Goal: Feedback & Contribution: Contribute content

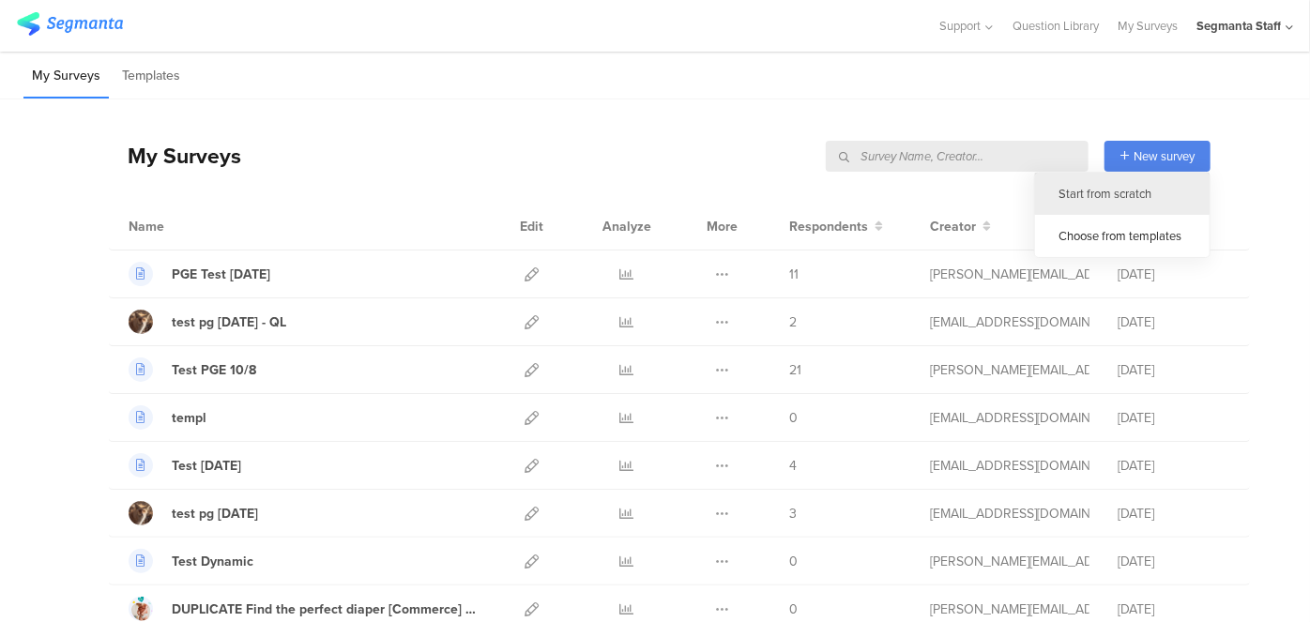
click at [1096, 195] on div "Start from scratch" at bounding box center [1122, 194] width 175 height 42
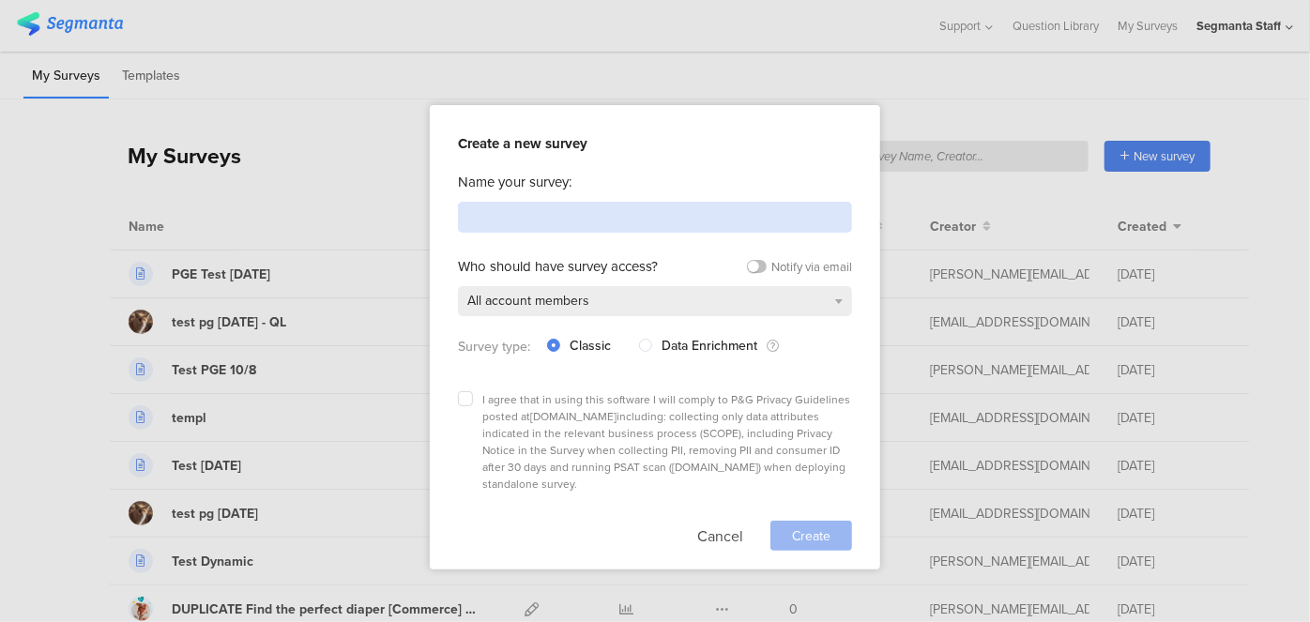
click at [510, 210] on input at bounding box center [655, 217] width 394 height 31
type input "Test 10/10"
click at [463, 396] on icon at bounding box center [466, 399] width 8 height 8
click at [0, 0] on input "checkbox" at bounding box center [0, 0] width 0 height 0
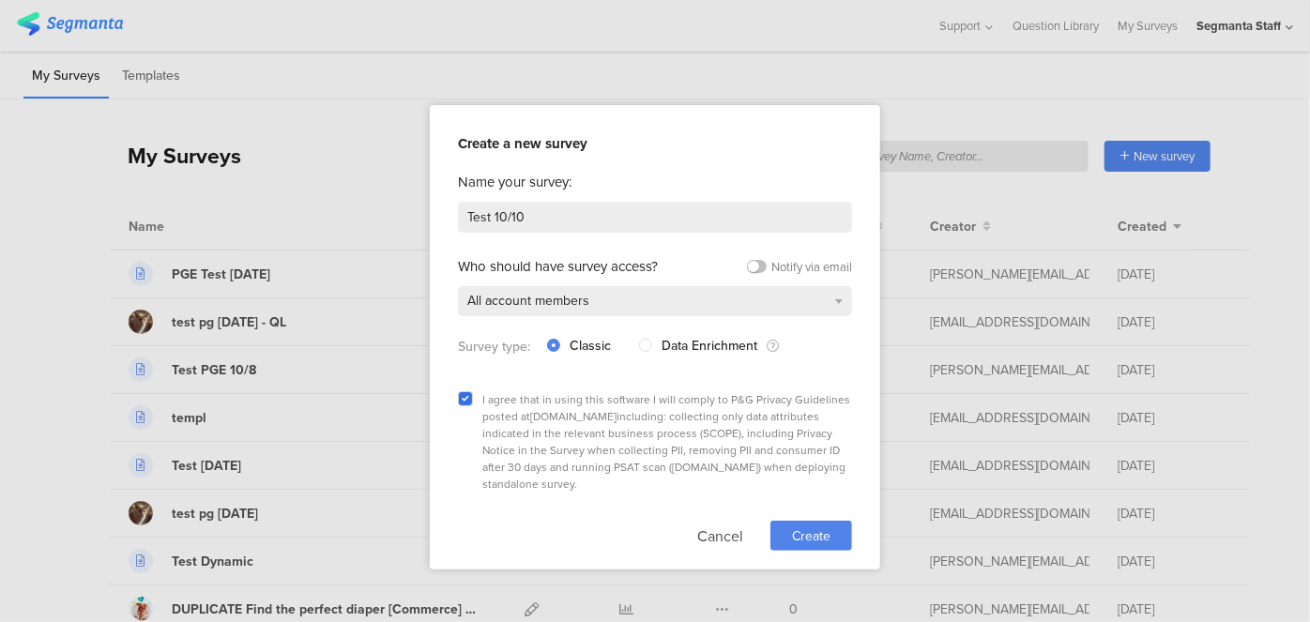
click at [819, 526] on span "Create" at bounding box center [811, 536] width 38 height 20
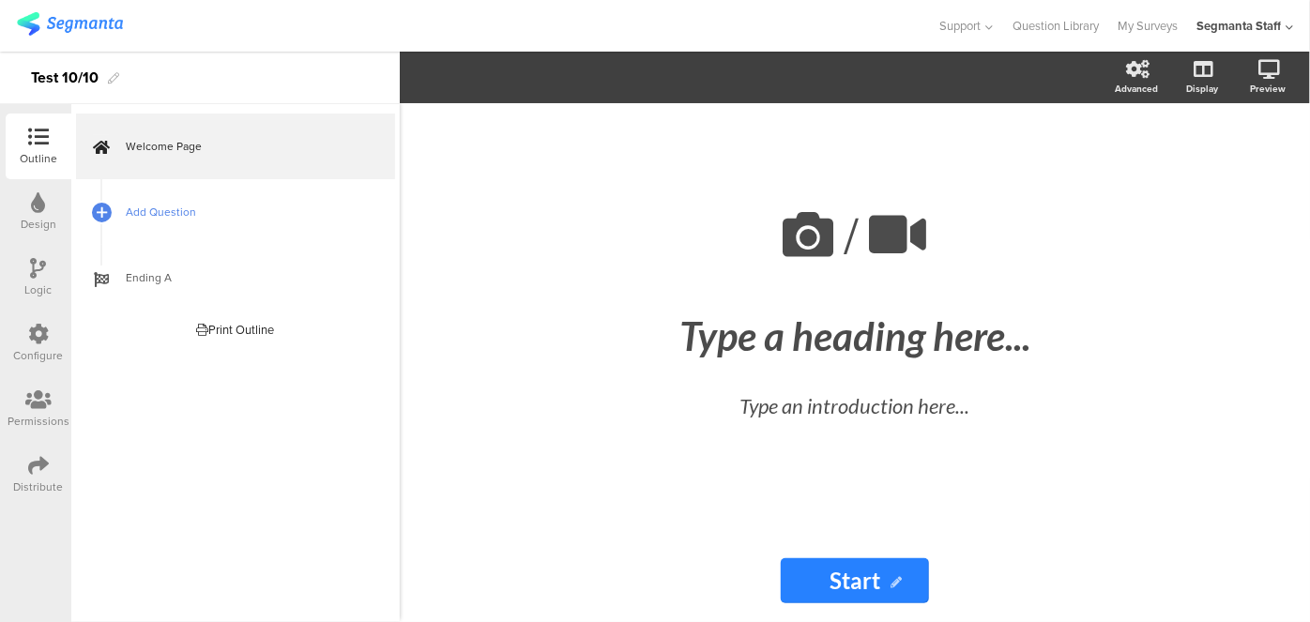
click at [137, 224] on link "Add Question" at bounding box center [235, 212] width 319 height 66
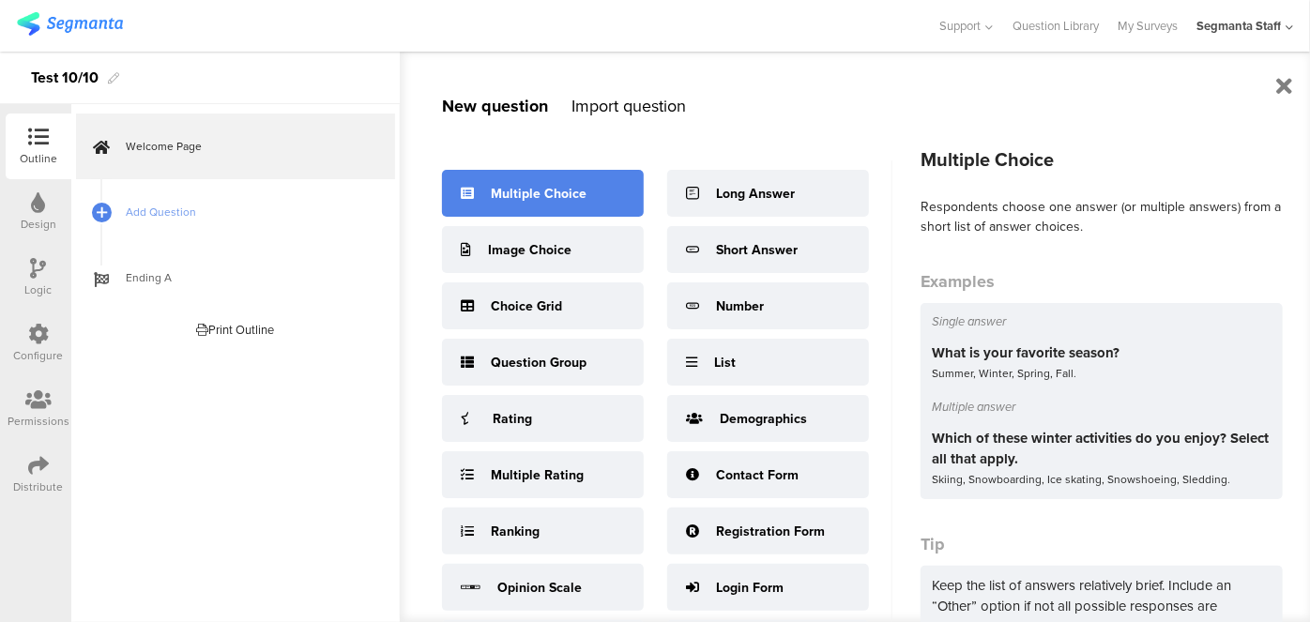
click at [575, 201] on div "Multiple Choice" at bounding box center [539, 194] width 96 height 20
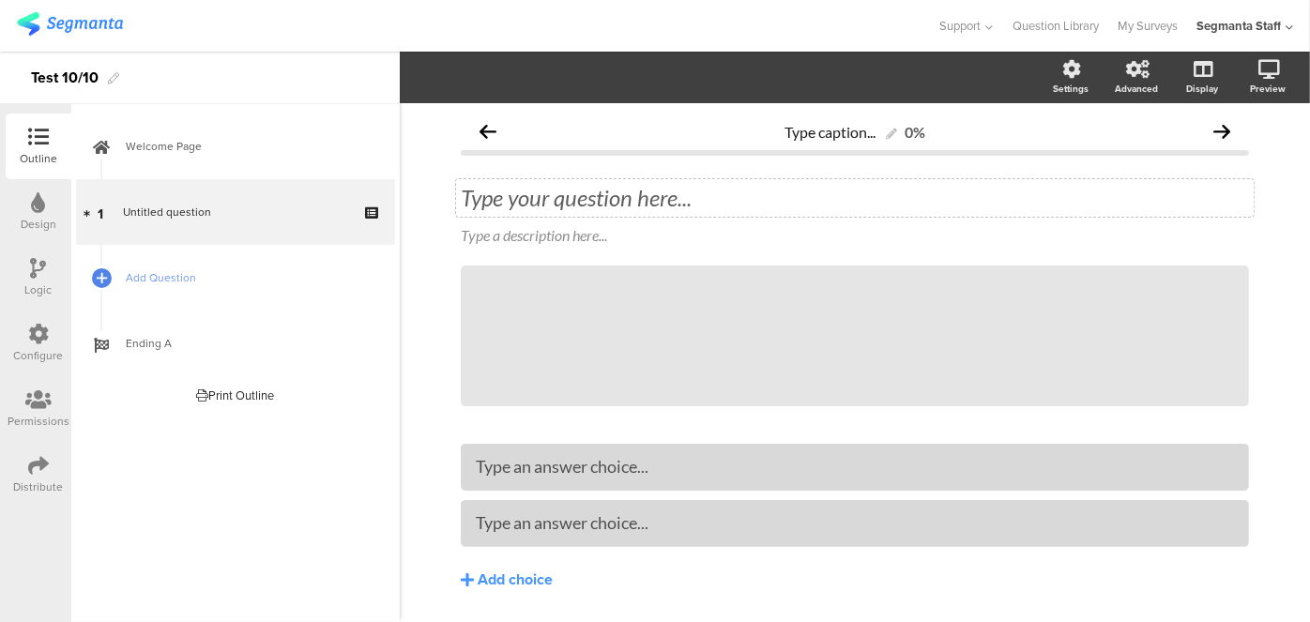
click at [587, 198] on div "Type your question here..." at bounding box center [855, 198] width 798 height 38
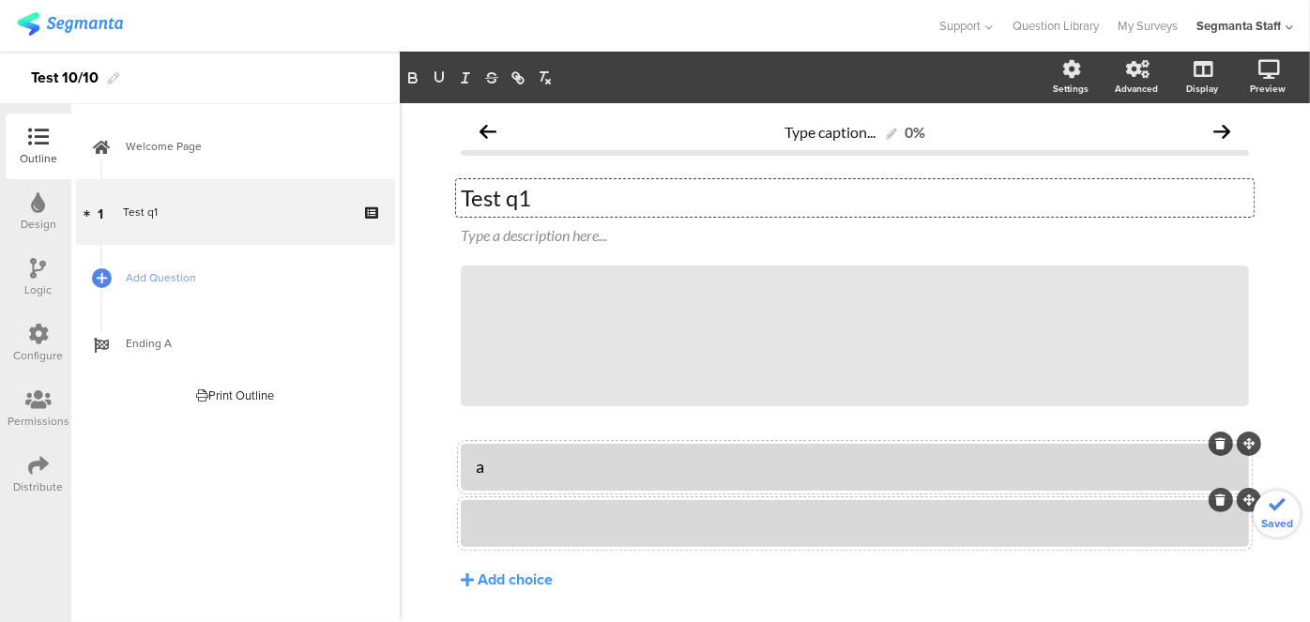
click at [523, 537] on div at bounding box center [855, 523] width 758 height 31
click at [152, 287] on link "Add Question" at bounding box center [235, 278] width 319 height 66
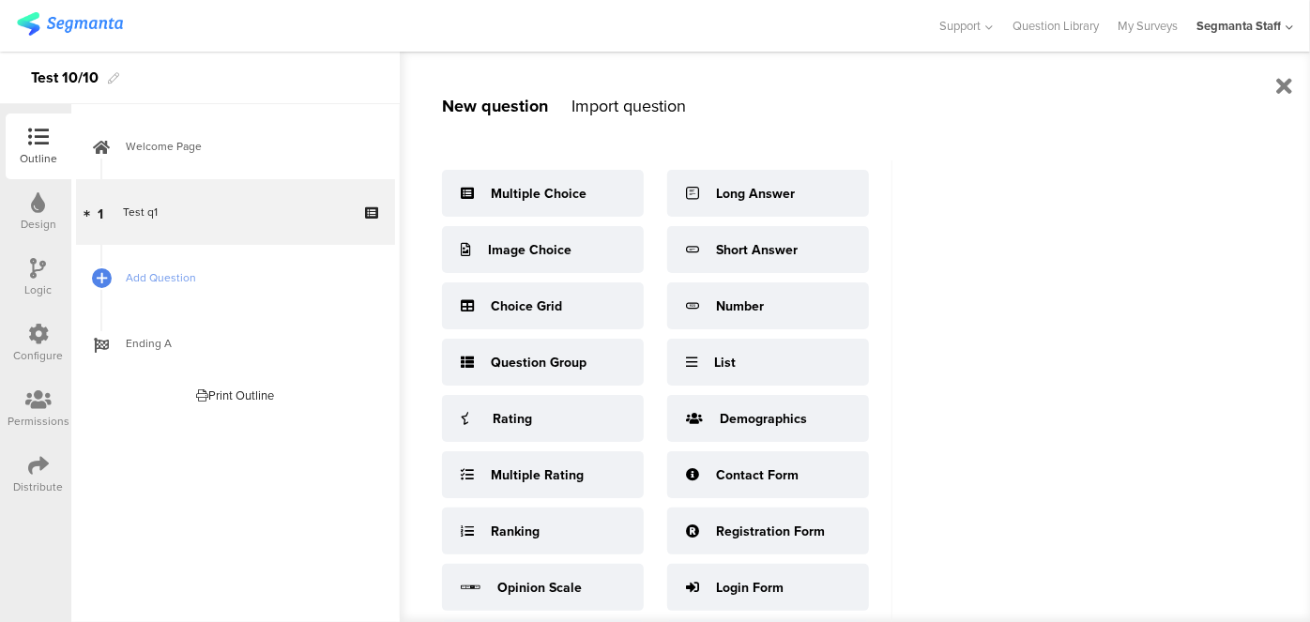
click at [531, 164] on div "Multiple Choice Image Choice Choice Grid Question Group Rating Multiple Rating …" at bounding box center [667, 441] width 450 height 563
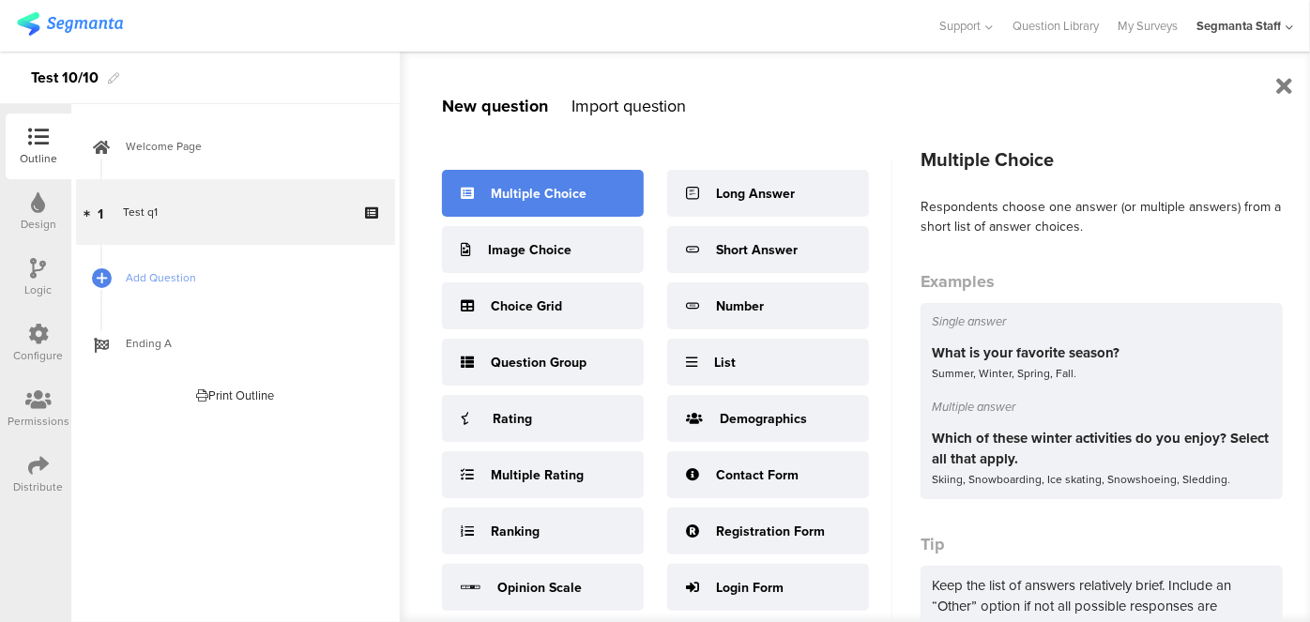
click at [512, 196] on div "Multiple Choice" at bounding box center [539, 194] width 96 height 20
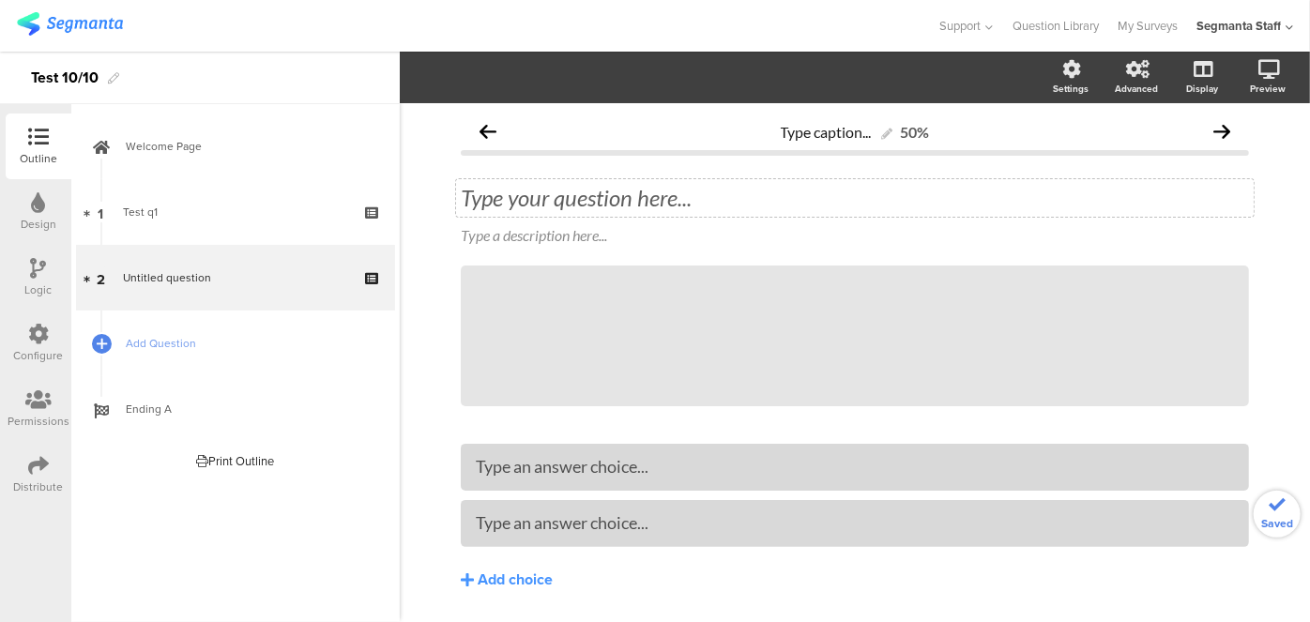
click at [522, 216] on span "Type your question here... Type a description here..." at bounding box center [855, 215] width 788 height 63
click at [525, 206] on div "Type your question here..." at bounding box center [855, 198] width 798 height 38
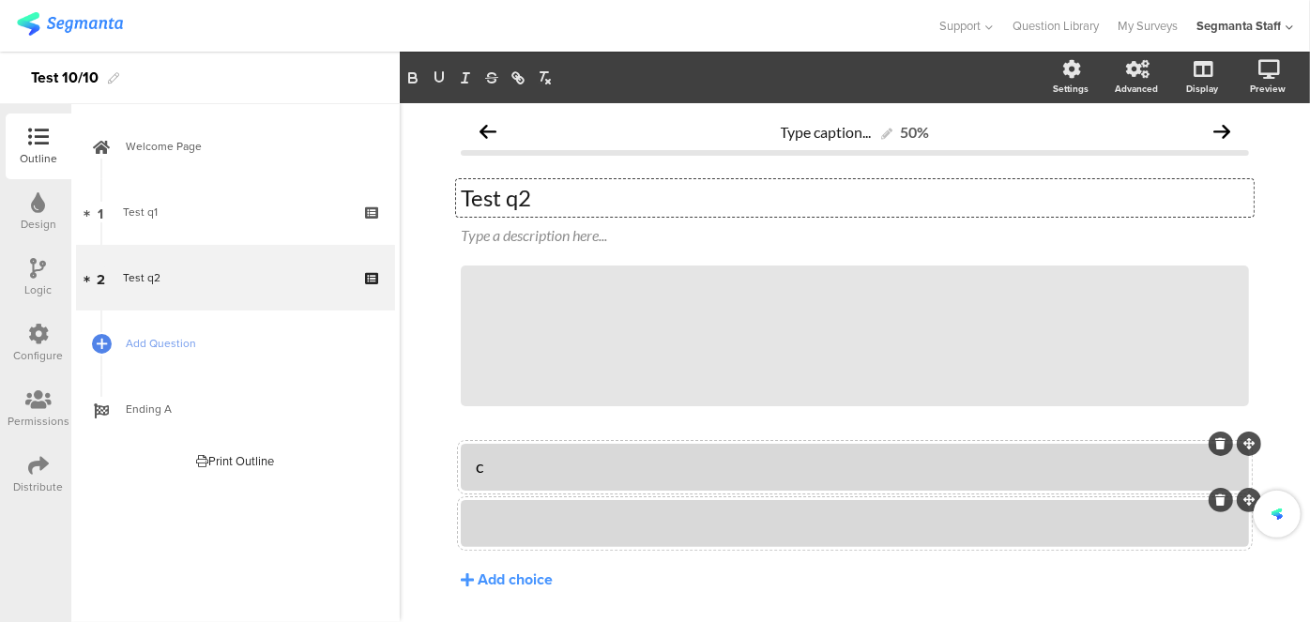
click at [523, 510] on div at bounding box center [855, 523] width 758 height 31
click at [46, 206] on div "Design" at bounding box center [39, 212] width 66 height 66
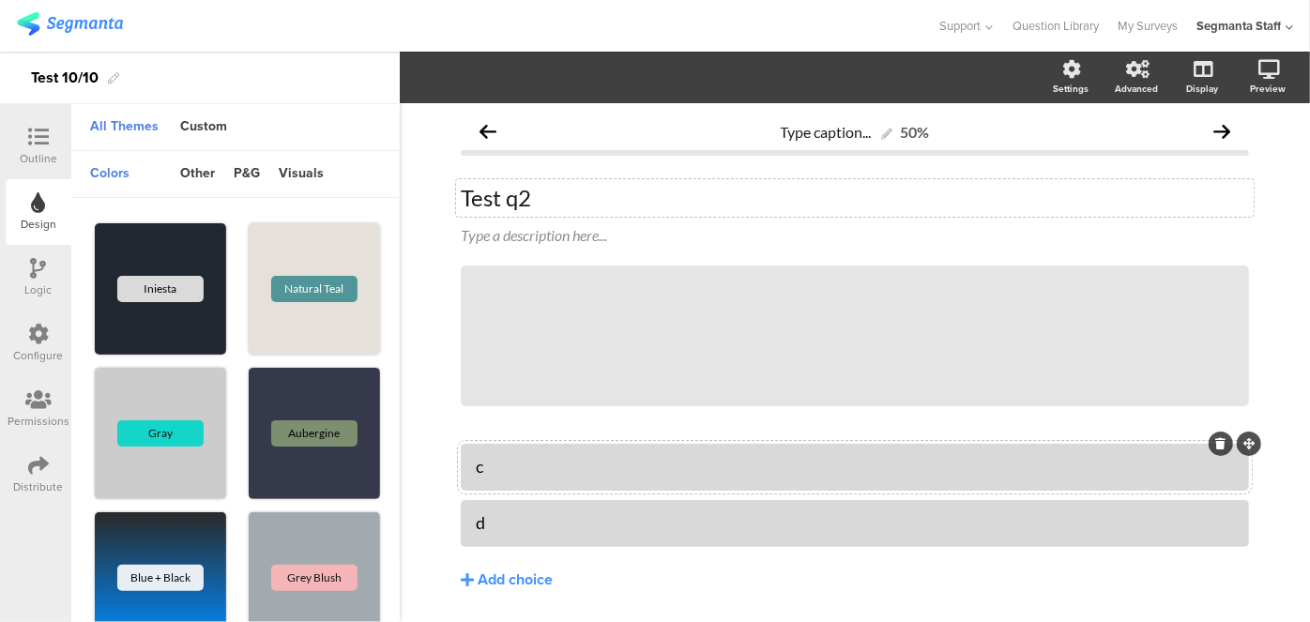
click at [56, 140] on div "Outline" at bounding box center [39, 147] width 66 height 66
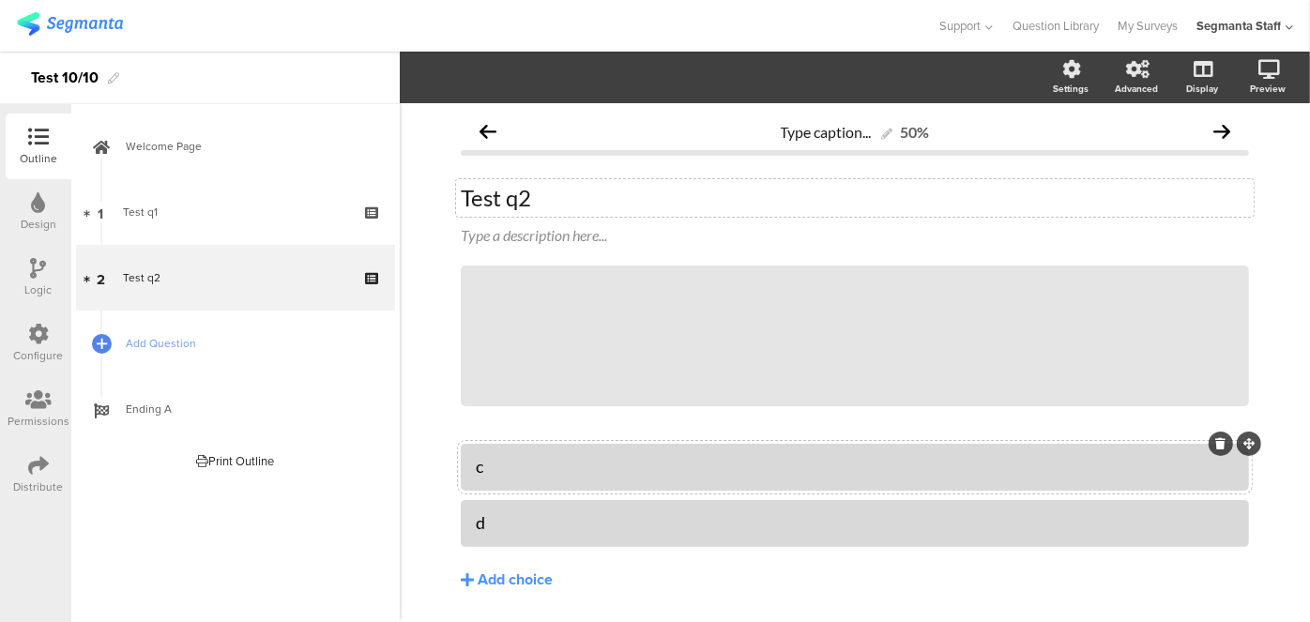
click at [23, 283] on div "Logic" at bounding box center [39, 278] width 66 height 66
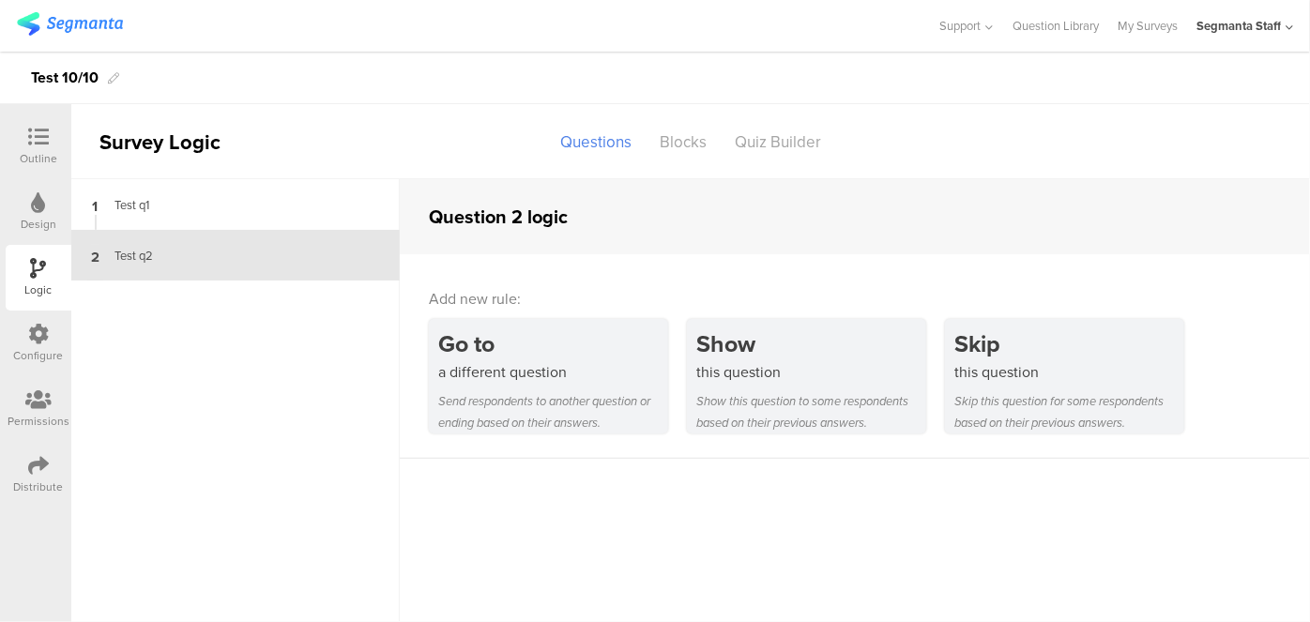
click at [32, 138] on icon at bounding box center [38, 137] width 21 height 21
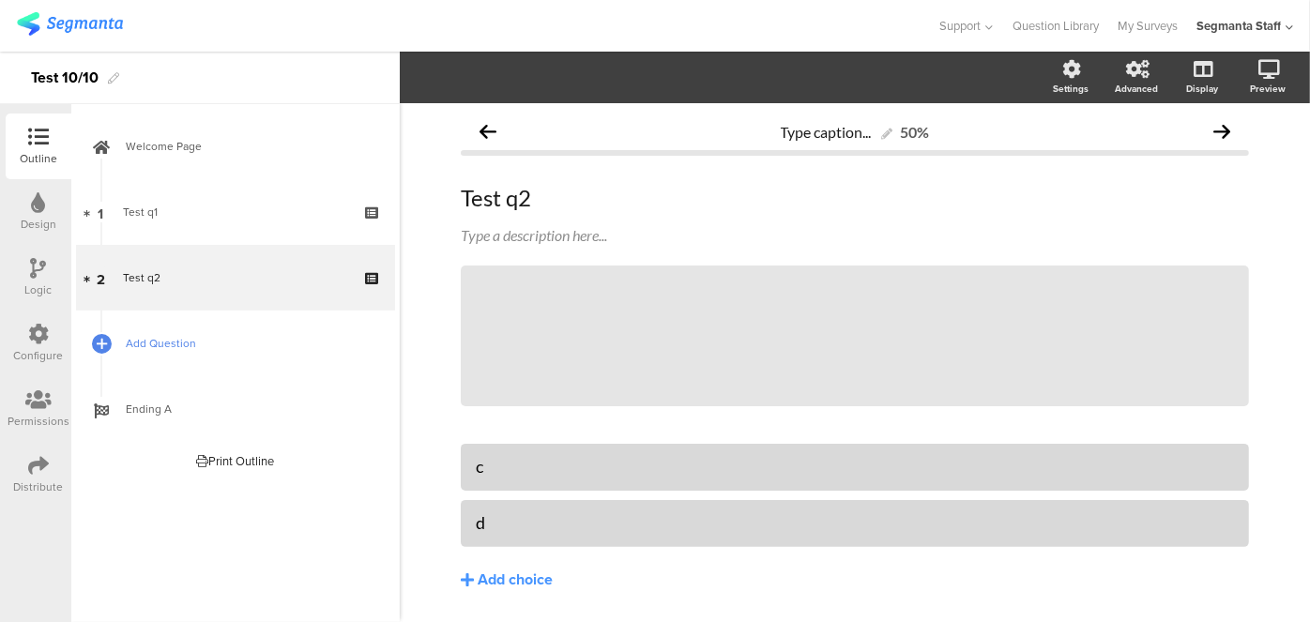
click at [120, 360] on link "Add Question" at bounding box center [235, 344] width 319 height 66
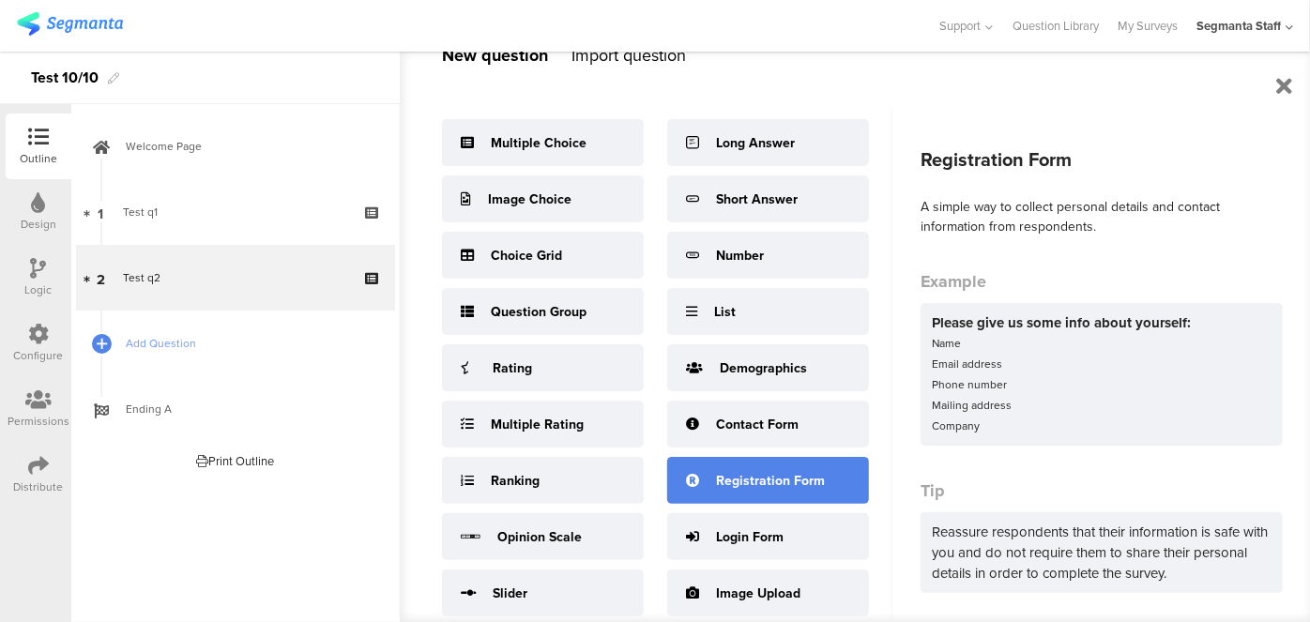
scroll to position [100, 0]
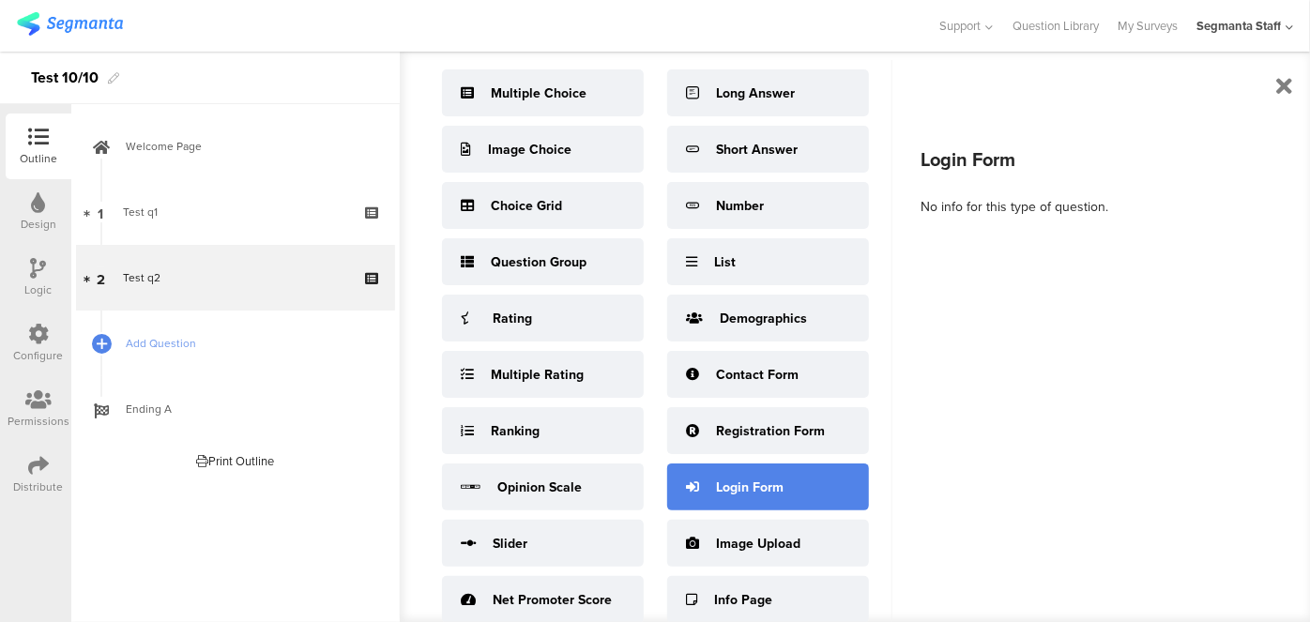
click at [766, 484] on div "Login Form" at bounding box center [750, 488] width 68 height 20
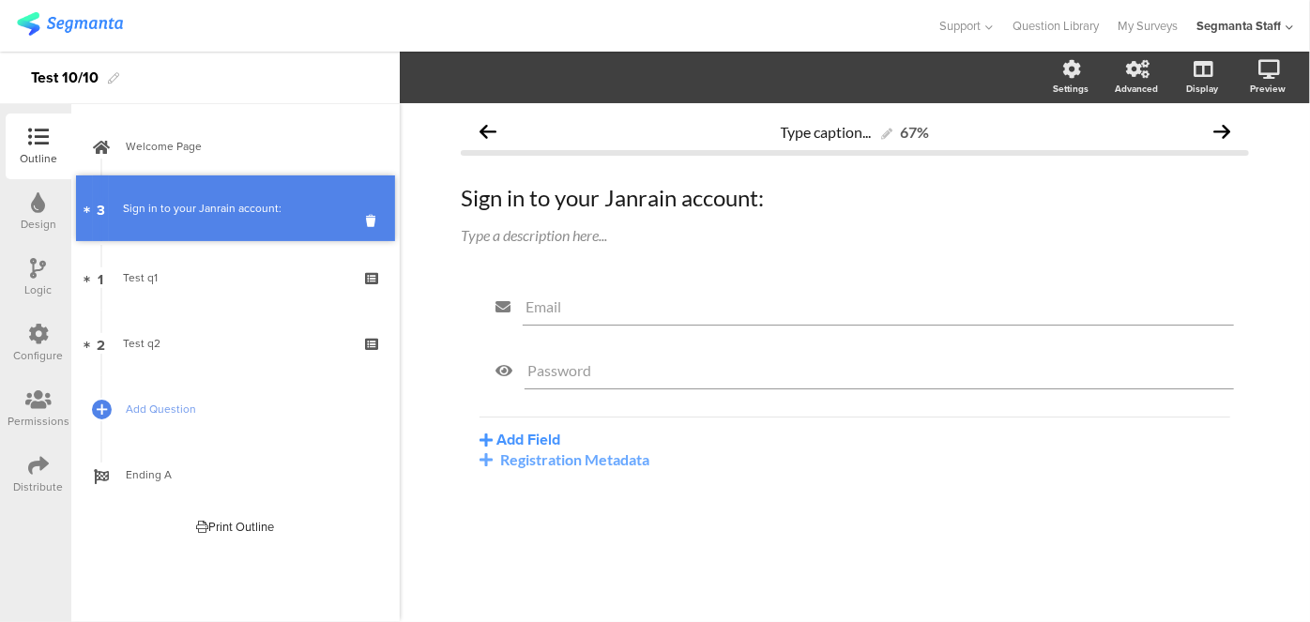
drag, startPoint x: 288, startPoint y: 338, endPoint x: 251, endPoint y: 201, distance: 142.1
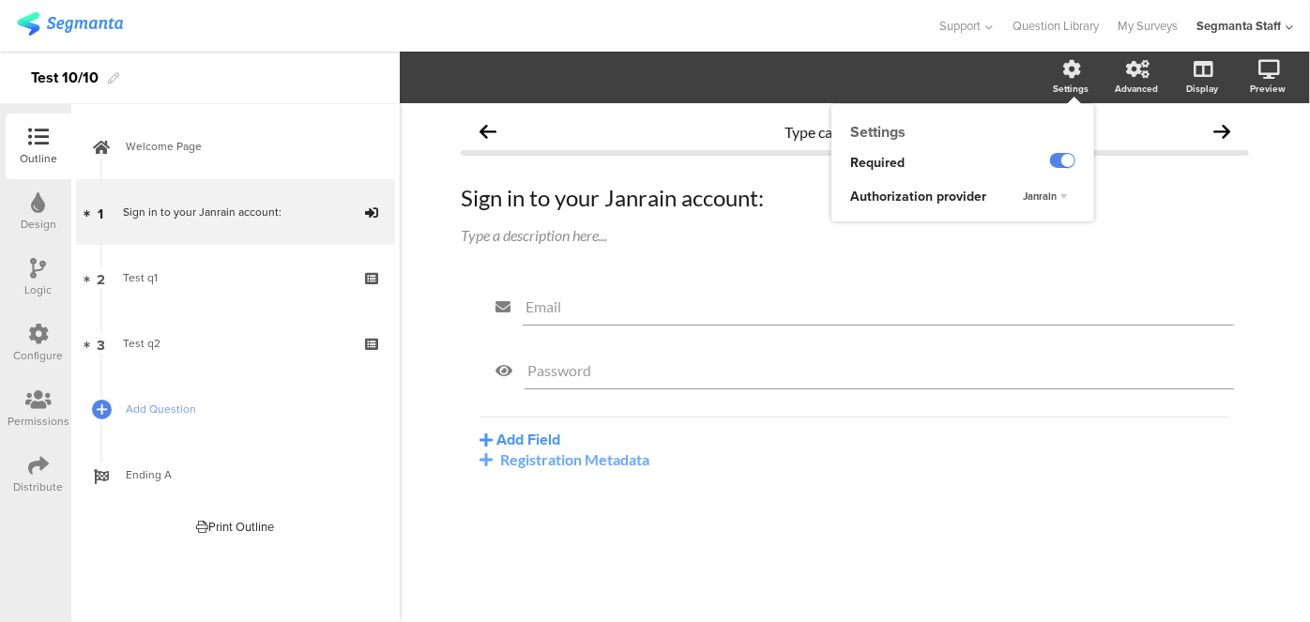
click at [1089, 77] on div "Settings" at bounding box center [1080, 77] width 66 height 47
click at [1048, 198] on span "Janrain" at bounding box center [1040, 196] width 34 height 15
click at [1036, 236] on div "Okta" at bounding box center [1033, 234] width 111 height 20
click at [626, 309] on input "Email" at bounding box center [878, 306] width 706 height 18
click at [751, 91] on section "Required Field options Settings Settings Required Authorization provider Okta A…" at bounding box center [855, 78] width 910 height 52
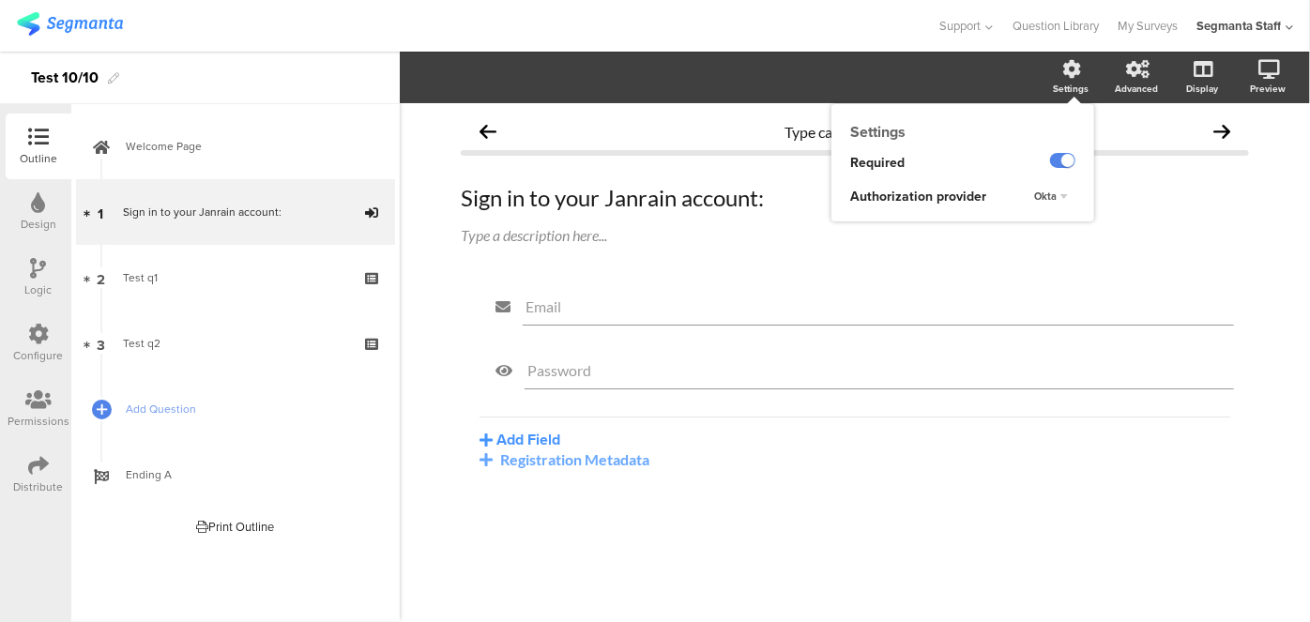
click at [466, 590] on div "Type caption... 0% Sign in to your Janrain account: Sign in to your Janrain acc…" at bounding box center [855, 362] width 910 height 519
drag, startPoint x: 2, startPoint y: 434, endPoint x: 29, endPoint y: 458, distance: 36.5
click at [14, 438] on ng-transclude "Permissions" at bounding box center [35, 409] width 71 height 66
click at [25, 467] on div "Distribute" at bounding box center [39, 475] width 66 height 66
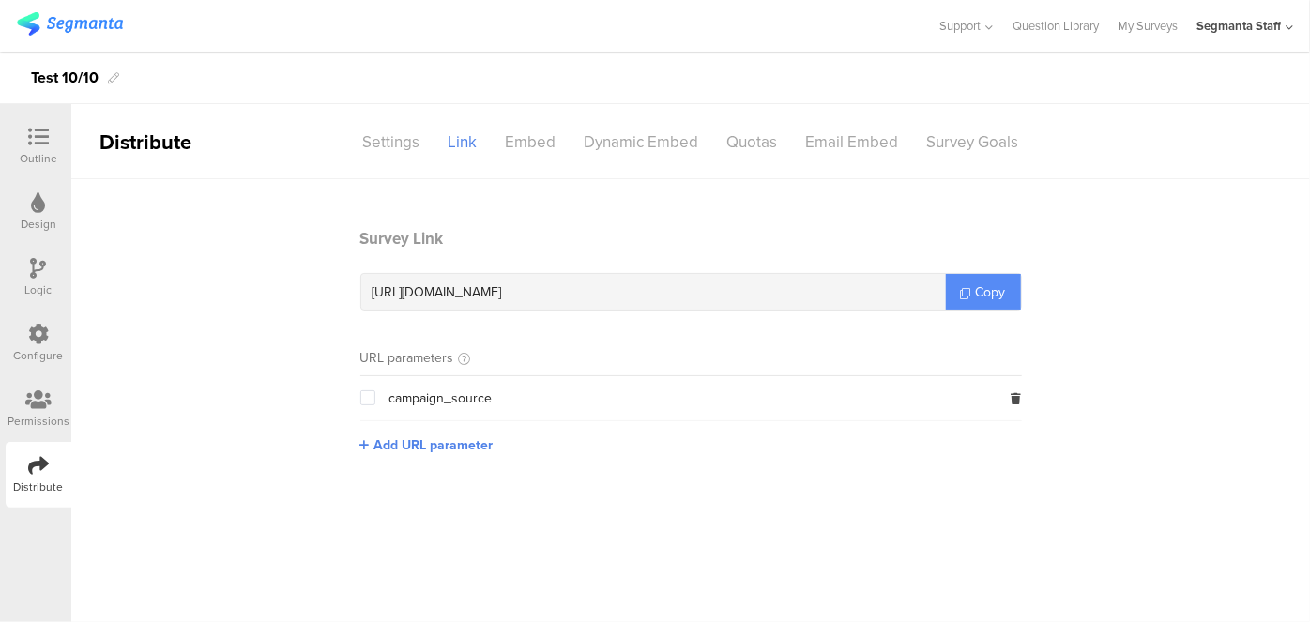
click at [982, 294] on span "Copy" at bounding box center [991, 292] width 30 height 20
click at [397, 454] on section "Survey Link [URL][DOMAIN_NAME] Copy URL parameters campaign_source Add URL para…" at bounding box center [691, 355] width 699 height 256
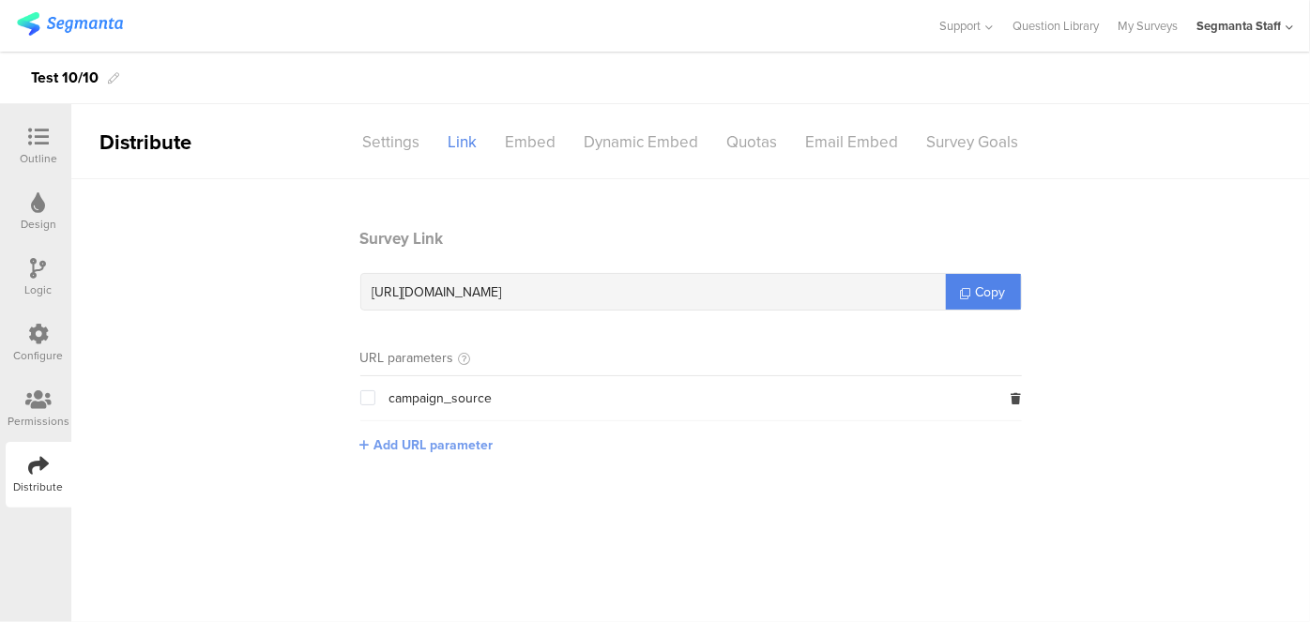
click at [397, 450] on span "Add URL parameter" at bounding box center [433, 445] width 119 height 20
click at [403, 444] on input "text" at bounding box center [484, 444] width 248 height 30
click at [987, 296] on span "Copy" at bounding box center [991, 292] width 30 height 20
click at [1149, 14] on link "My Surveys" at bounding box center [1148, 26] width 60 height 52
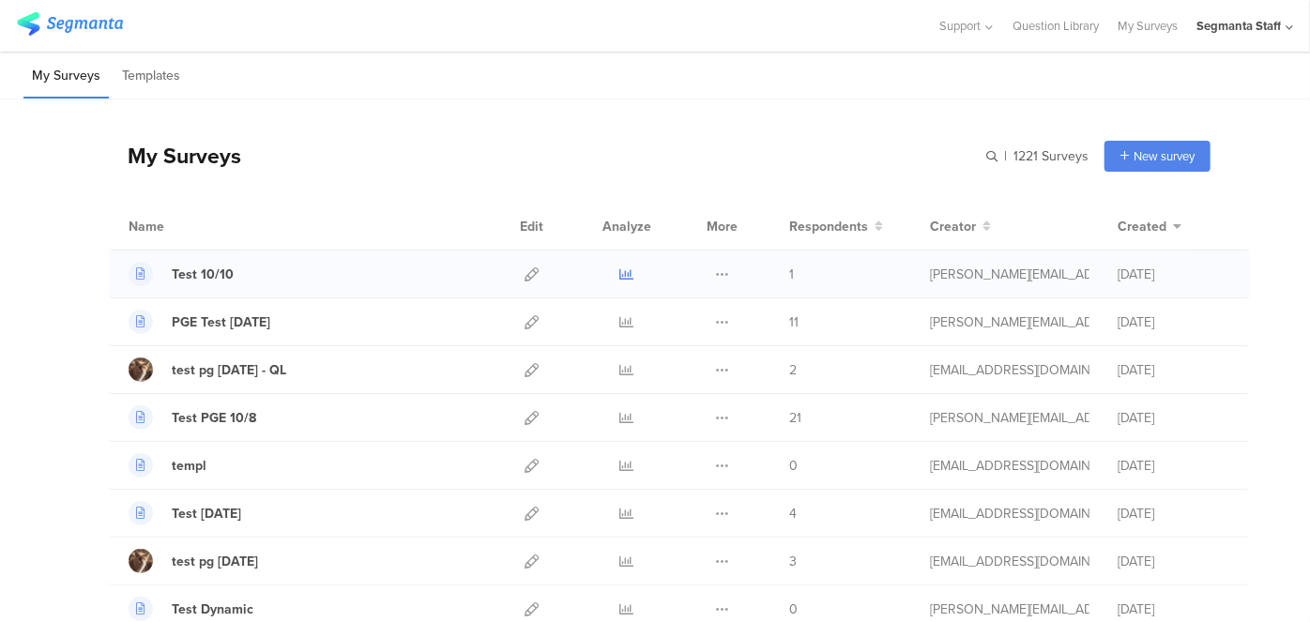
click at [620, 274] on icon at bounding box center [627, 274] width 14 height 14
